Goal: Information Seeking & Learning: Learn about a topic

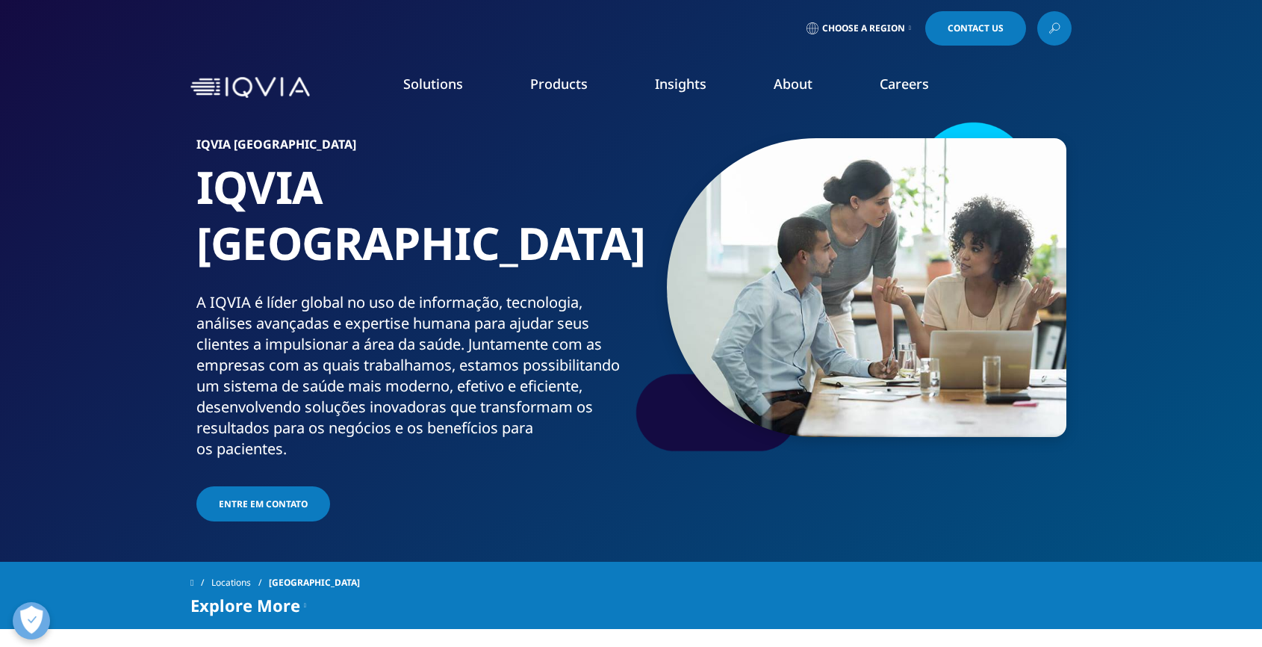
click at [385, 349] on link "Orchestrated Analytics" at bounding box center [403, 353] width 227 height 16
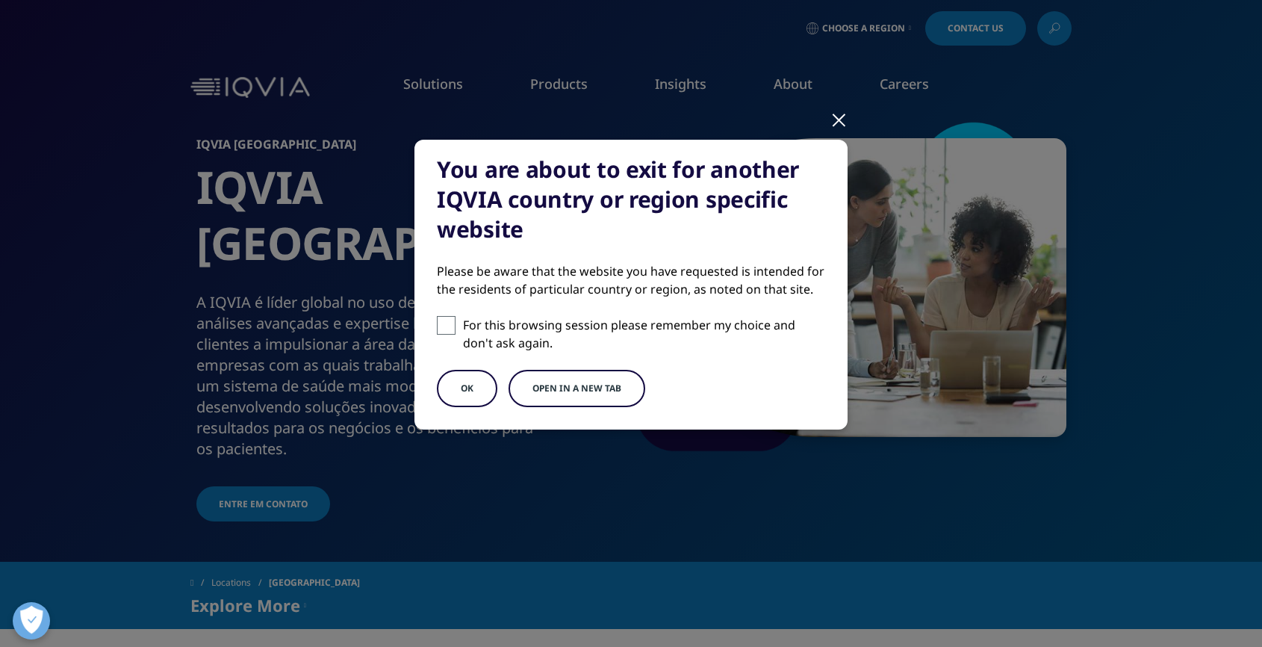
click at [454, 318] on span at bounding box center [446, 325] width 19 height 19
click at [454, 318] on input "For this browsing session please remember my choice and don't ask again." at bounding box center [446, 325] width 19 height 19
checkbox input "true"
click at [466, 393] on button "OK" at bounding box center [467, 388] width 60 height 37
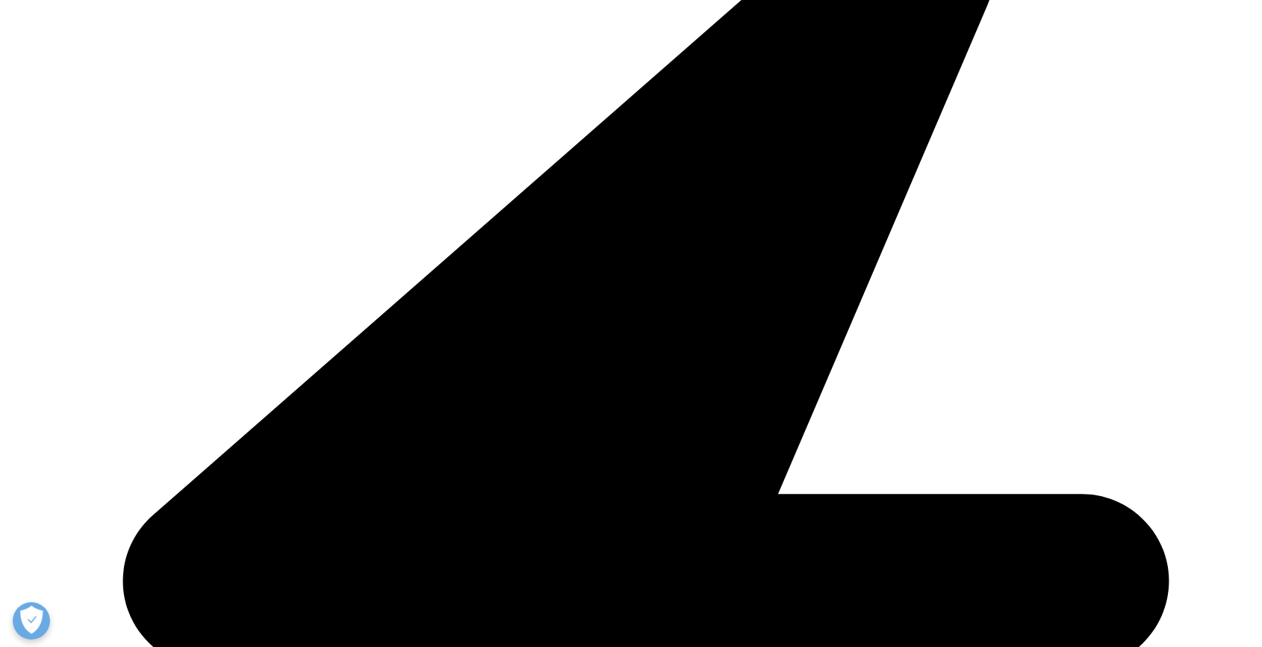
scroll to position [1949, 0]
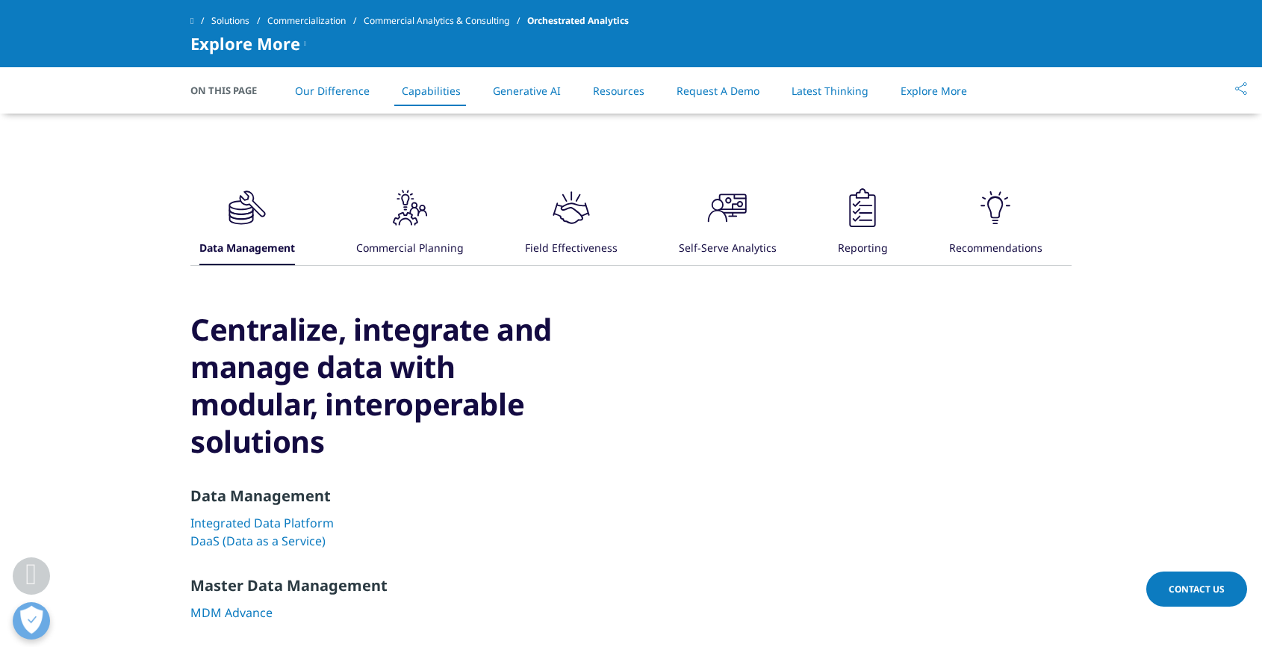
click at [270, 230] on icon ".cls-1{fill:#231f20;}" at bounding box center [247, 207] width 45 height 45
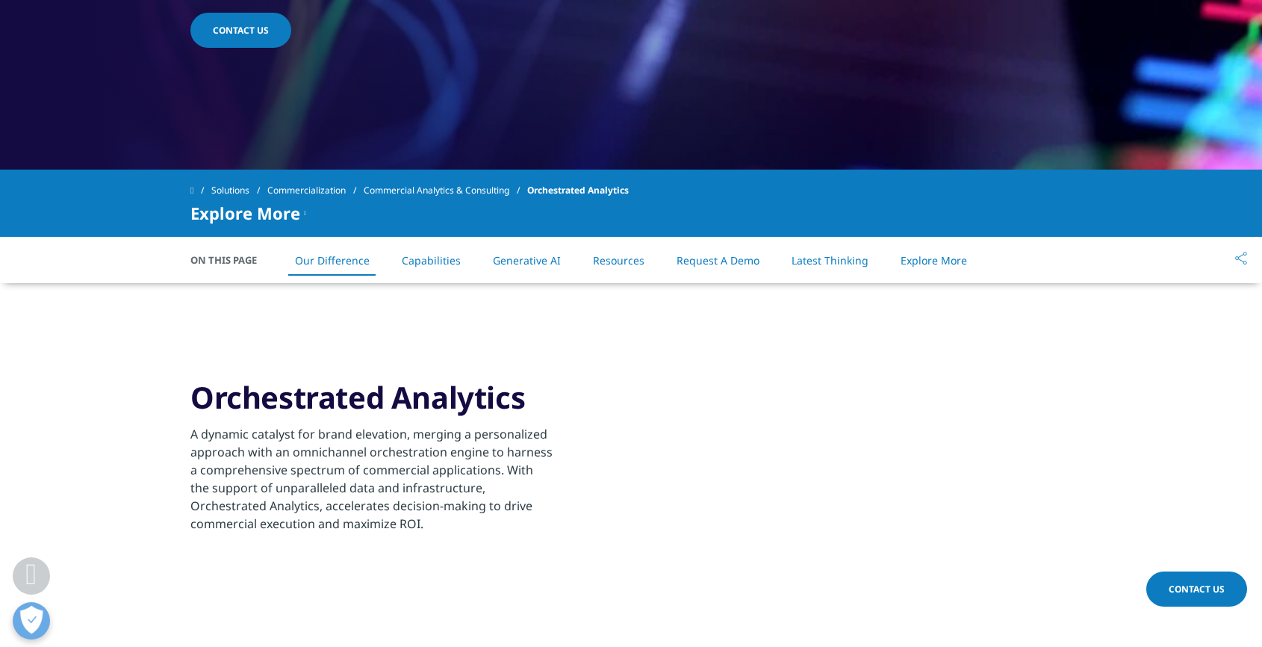
scroll to position [516, 0]
